Goal: Find contact information: Find contact information

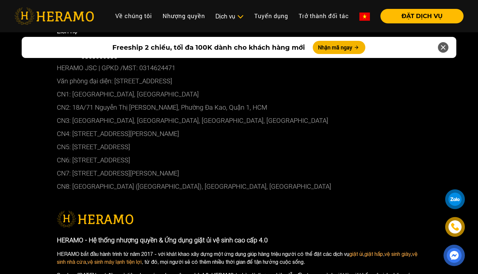
copy p "[STREET_ADDRESS]"
drag, startPoint x: 189, startPoint y: 130, endPoint x: 74, endPoint y: 129, distance: 114.8
click at [74, 140] on p "CN5: [STREET_ADDRESS]" at bounding box center [239, 146] width 365 height 13
drag, startPoint x: 253, startPoint y: 90, endPoint x: 22, endPoint y: 105, distance: 232.0
click at [22, 105] on div "Liên hệ Hotline: 19003286 Hotline: 0868050586 HERAMO JSC | GPKD /MST: 031462447…" at bounding box center [239, 227] width 478 height 454
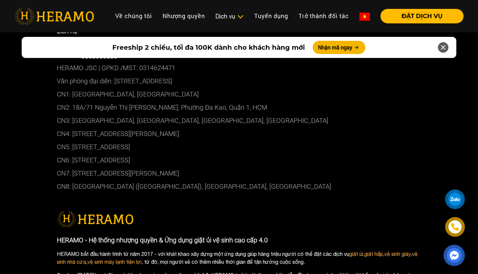
click at [0, 113] on div "Liên hệ Hotline: 19003286 Hotline: 0868050586 HERAMO JSC | GPKD /MST: 031462447…" at bounding box center [239, 227] width 478 height 454
drag, startPoint x: 251, startPoint y: 91, endPoint x: 38, endPoint y: 101, distance: 212.6
click at [38, 101] on div "Liên hệ Hotline: 19003286 Hotline: 0868050586 HERAMO JSC | GPKD /MST: 031462447…" at bounding box center [239, 227] width 478 height 454
drag, startPoint x: 250, startPoint y: 90, endPoint x: 100, endPoint y: 94, distance: 150.0
click at [100, 101] on p "CN2: 18A/71 Nguyễn Thị [PERSON_NAME], Phường Đa Kao, Quận 1, HCM" at bounding box center [239, 107] width 365 height 13
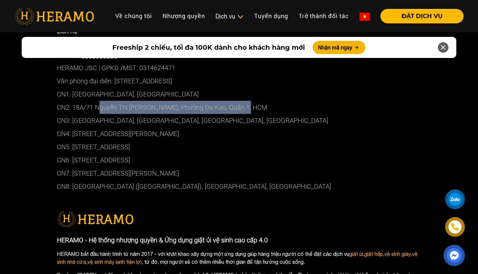
click at [0, 125] on div "Liên hệ Hotline: 19003286 Hotline: 0868050586 HERAMO JSC | GPKD /MST: 031462447…" at bounding box center [239, 227] width 478 height 454
copy p "18A/71 Nguyễn Thị Minh Khai, Phường Đa Kao, Quận 1, HCM"
drag, startPoint x: 73, startPoint y: 89, endPoint x: 250, endPoint y: 92, distance: 176.6
click at [250, 101] on p "CN2: 18A/71 Nguyễn Thị [PERSON_NAME], Phường Đa Kao, Quận 1, HCM" at bounding box center [239, 107] width 365 height 13
